Goal: Register for event/course

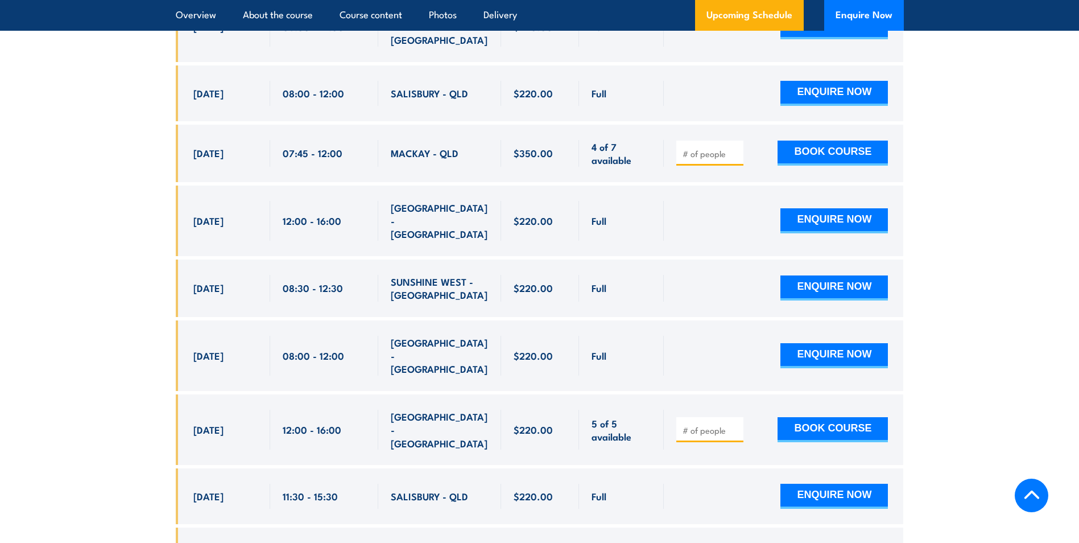
scroll to position [2731, 0]
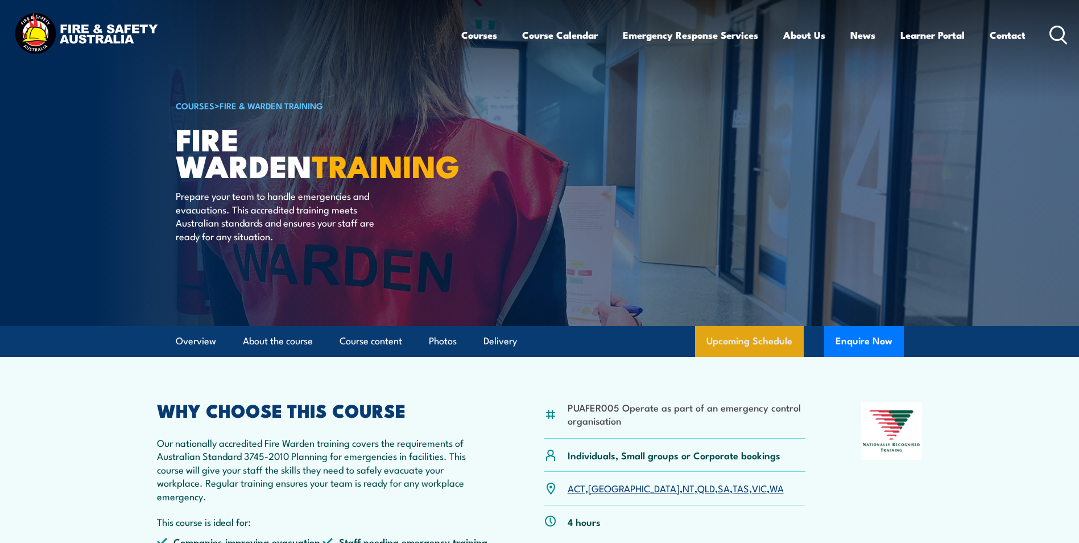
click at [748, 343] on link "Upcoming Schedule" at bounding box center [749, 341] width 109 height 31
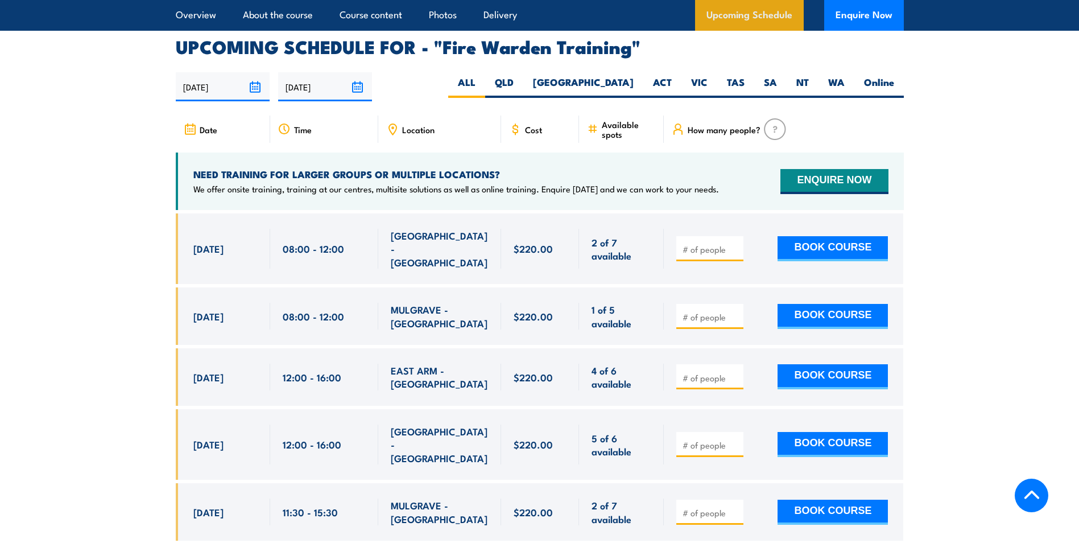
scroll to position [2116, 0]
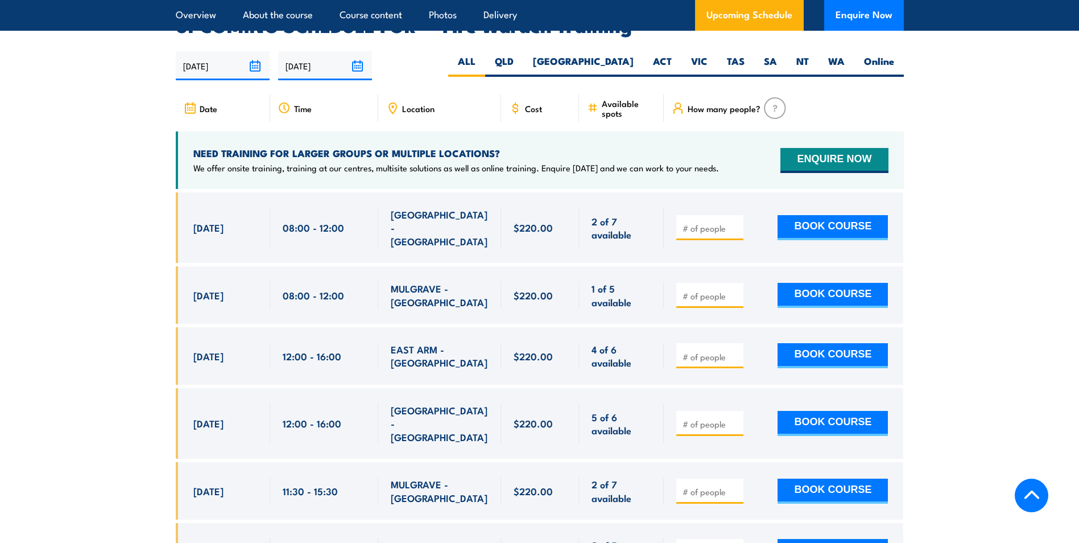
click at [425, 100] on div "Location" at bounding box center [439, 107] width 123 height 27
click at [420, 104] on span "Location" at bounding box center [418, 109] width 32 height 10
click at [394, 102] on icon at bounding box center [392, 108] width 13 height 13
click at [389, 103] on icon at bounding box center [392, 108] width 7 height 10
click at [703, 55] on label "VIC" at bounding box center [700, 66] width 36 height 22
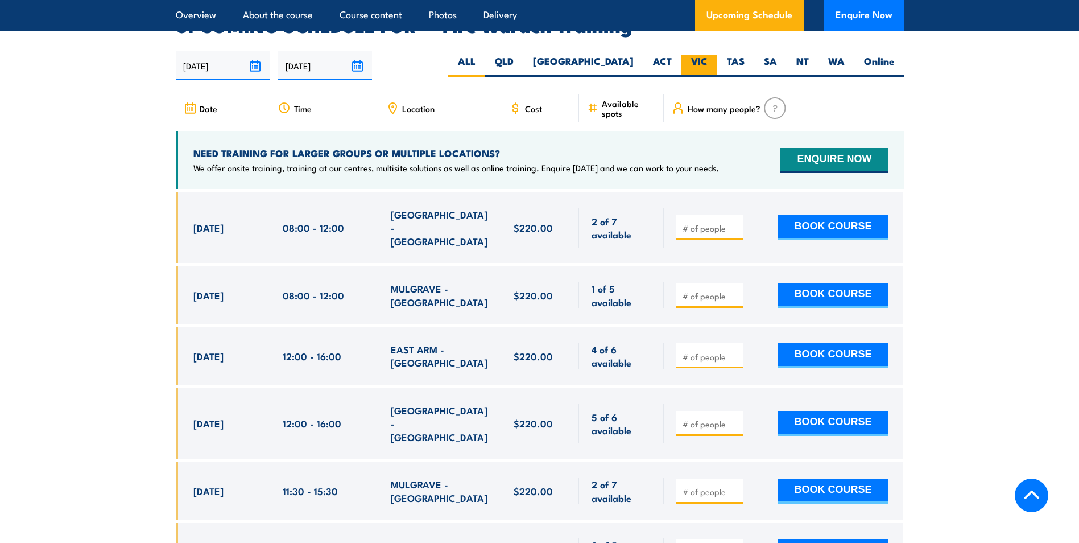
click at [708, 55] on input "VIC" at bounding box center [711, 58] width 7 height 7
radio input "true"
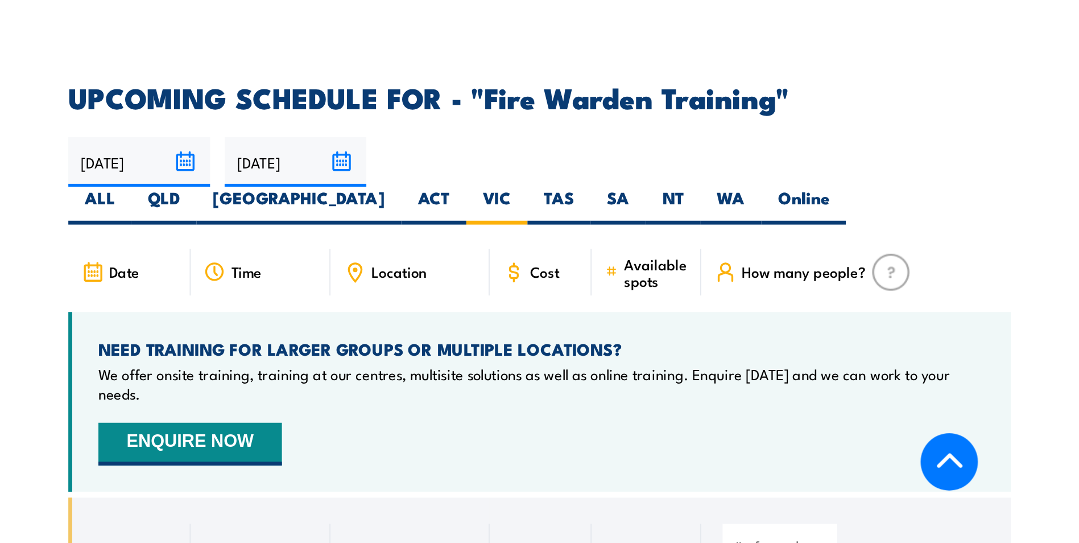
scroll to position [2116, 0]
